Goal: Information Seeking & Learning: Learn about a topic

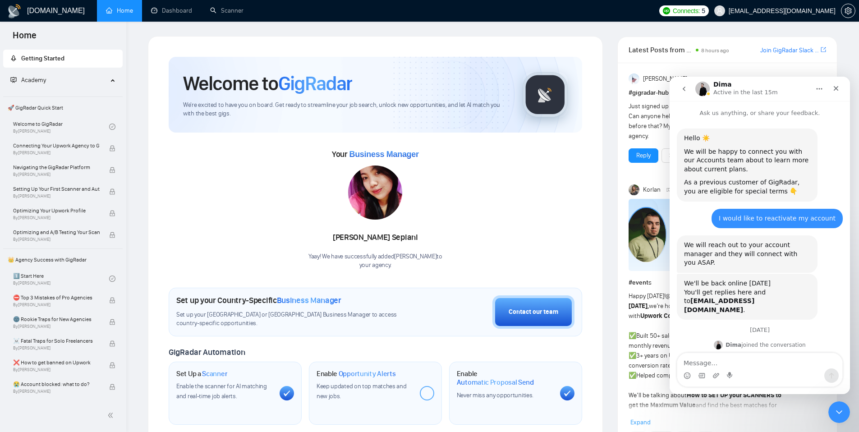
scroll to position [2277, 0]
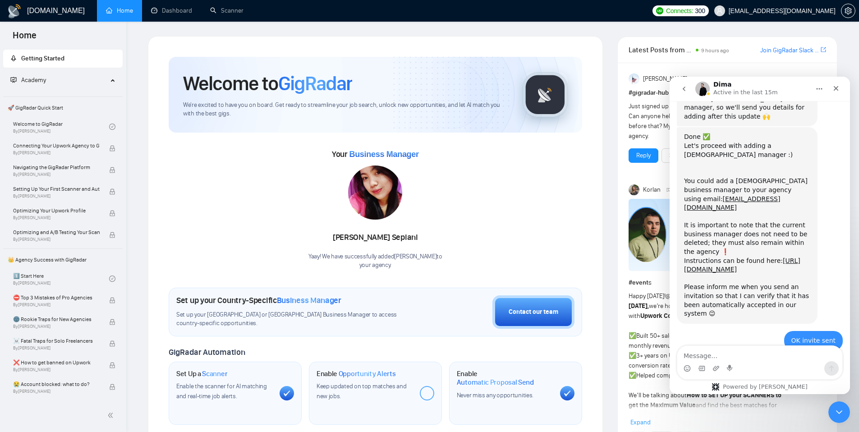
scroll to position [2284, 0]
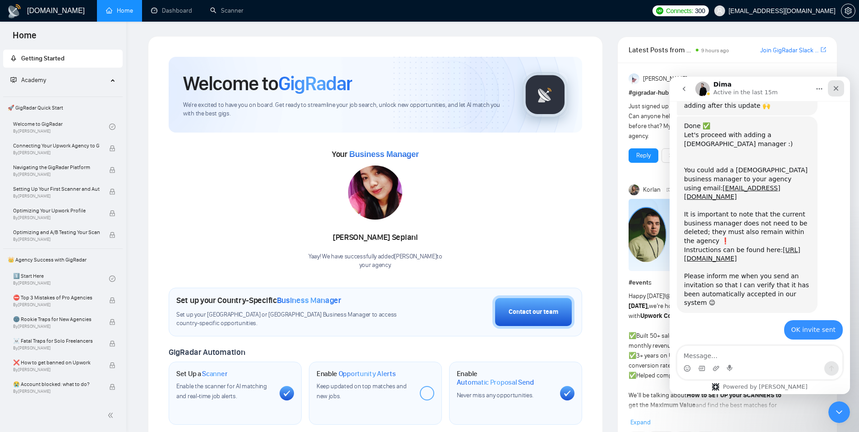
click at [840, 90] on div "Close" at bounding box center [836, 88] width 16 height 16
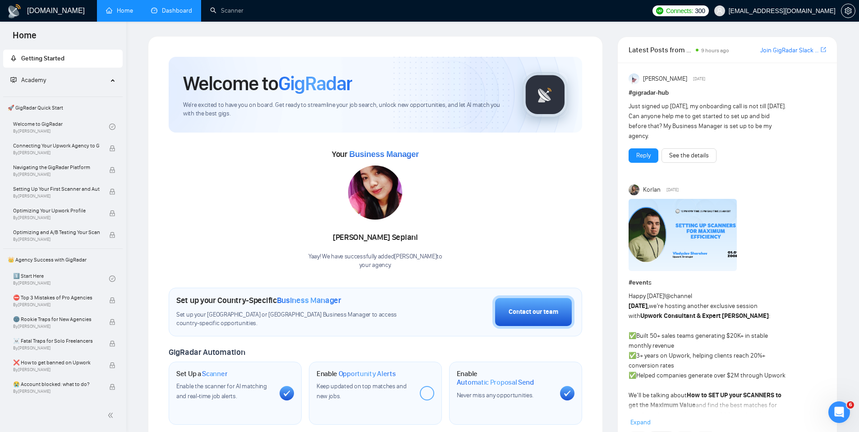
click at [173, 7] on link "Dashboard" at bounding box center [171, 11] width 41 height 8
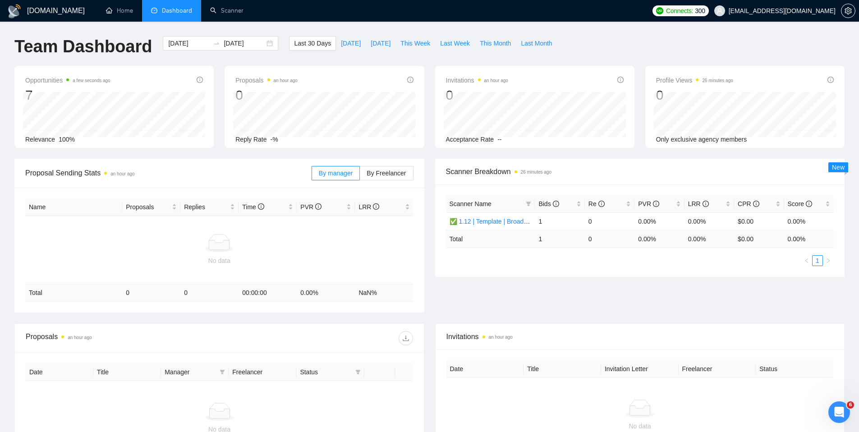
drag, startPoint x: 366, startPoint y: 152, endPoint x: 287, endPoint y: 154, distance: 78.5
click at [287, 154] on div "Opportunities a few seconds ago 7 Relevance 100% Proposals an hour ago 0 [DATE]…" at bounding box center [429, 112] width 841 height 93
click at [281, 143] on div at bounding box center [281, 143] width 0 height 0
click at [287, 154] on div "Opportunities a few seconds ago 7 Relevance 100% Proposals an hour ago 0 [DATE]…" at bounding box center [429, 112] width 841 height 93
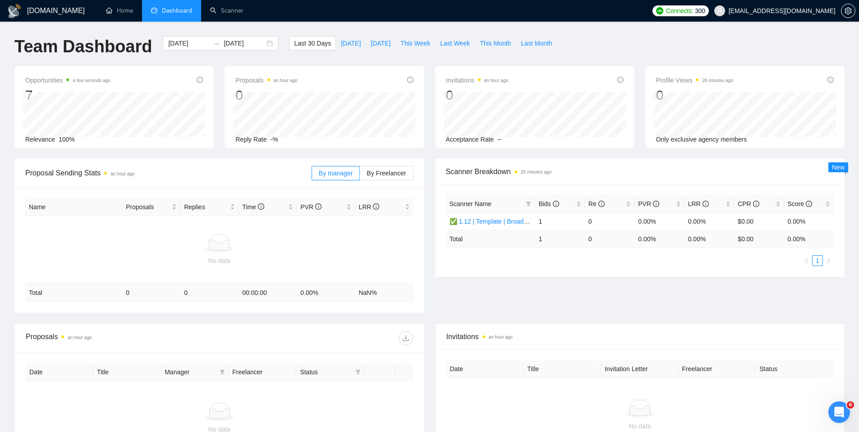
click at [161, 152] on div "Opportunities a few seconds ago 7 Relevance 100% Proposals an hour ago 0 [DATE]…" at bounding box center [429, 112] width 841 height 93
click at [152, 152] on div "Opportunities a few seconds ago 7 Relevance 100% Proposals an hour ago 0 [DATE]…" at bounding box center [429, 112] width 841 height 93
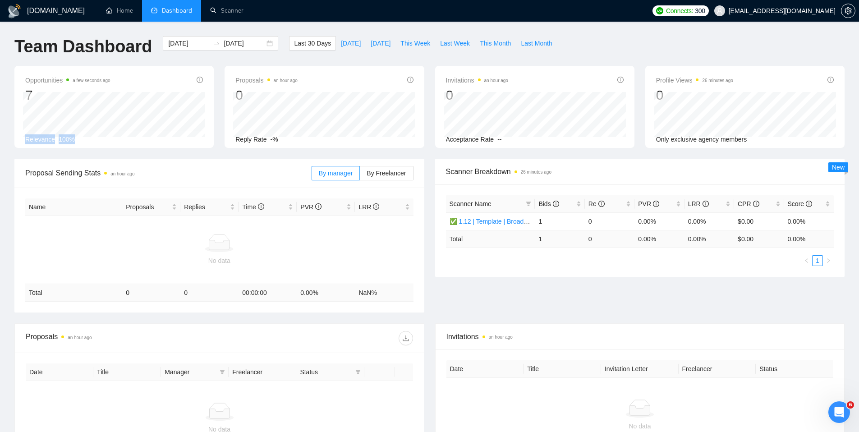
click at [152, 152] on div "Opportunities a few seconds ago 7 Relevance 100% Proposals an hour ago 0 [DATE]…" at bounding box center [429, 112] width 841 height 93
click at [146, 143] on div at bounding box center [146, 143] width 0 height 0
click at [152, 152] on div "Opportunities a few seconds ago 7 Relevance 100% Proposals an hour ago 0 [DATE]…" at bounding box center [429, 112] width 841 height 93
click at [199, 155] on div "Opportunities a few seconds ago 7 Relevance 100% Proposals an hour ago 0 [DATE]…" at bounding box center [429, 112] width 841 height 93
click at [331, 151] on div "Opportunities a few seconds ago 7 Relevance 100% Proposals an hour ago 0 [DATE]…" at bounding box center [429, 112] width 841 height 93
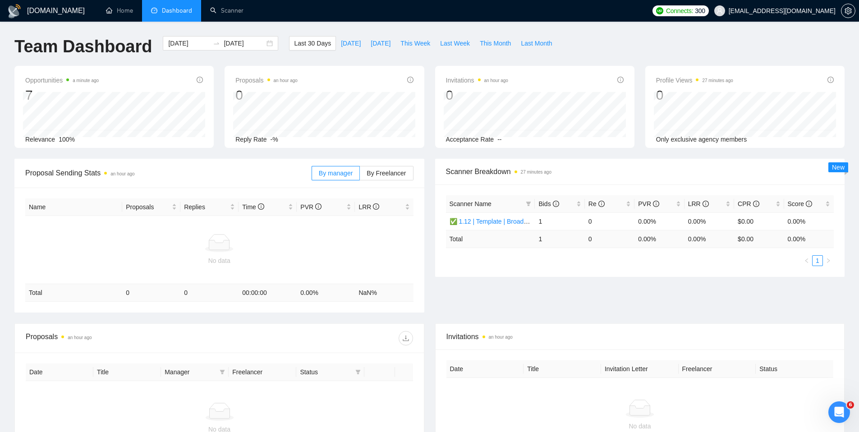
click at [403, 20] on ul "Home Dashboard Scanner" at bounding box center [371, 11] width 554 height 22
click at [380, 17] on ul "Home Dashboard Scanner" at bounding box center [371, 11] width 554 height 22
click at [354, 16] on ul "Home Dashboard Scanner" at bounding box center [371, 11] width 554 height 22
click at [329, 17] on ul "Home Dashboard Scanner" at bounding box center [371, 11] width 554 height 22
click at [300, 18] on ul "Home Dashboard Scanner" at bounding box center [371, 11] width 554 height 22
